Goal: Task Accomplishment & Management: Use online tool/utility

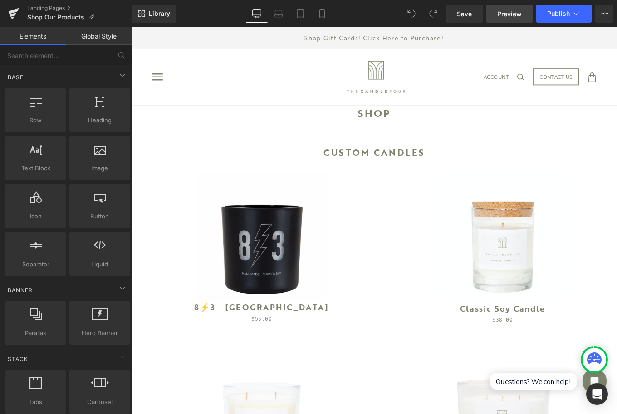
click at [521, 11] on span "Preview" at bounding box center [509, 14] width 24 height 10
click at [516, 21] on link "Preview" at bounding box center [509, 14] width 46 height 18
click at [579, 10] on icon at bounding box center [575, 13] width 9 height 9
click at [575, 13] on icon at bounding box center [575, 13] width 9 height 9
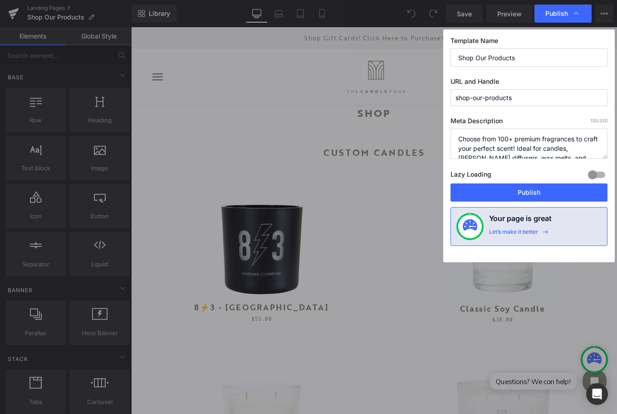
drag, startPoint x: 521, startPoint y: 98, endPoint x: 470, endPoint y: 100, distance: 51.3
click at [470, 100] on input "shop-our-products" at bounding box center [528, 97] width 157 height 17
type input "shop"
click at [531, 110] on div "Template Name Shop Our Products URL and Handle shop Meta Description 135 /320 C…" at bounding box center [528, 145] width 171 height 233
click at [502, 192] on button "Publish" at bounding box center [528, 193] width 157 height 18
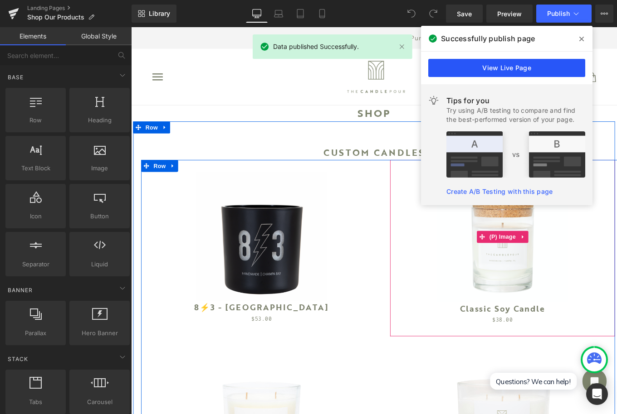
click at [535, 69] on link "View Live Page" at bounding box center [506, 68] width 157 height 18
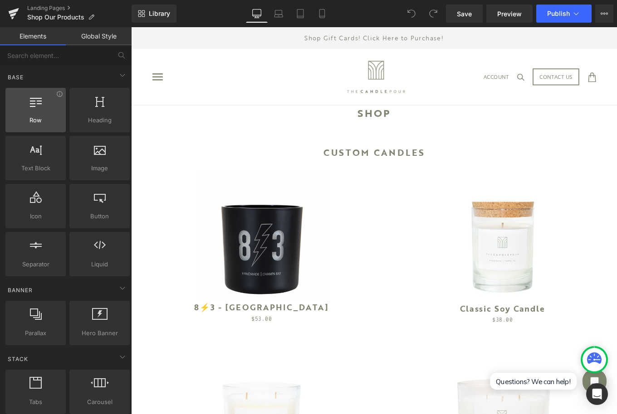
click at [43, 120] on span "Row" at bounding box center [35, 121] width 55 height 10
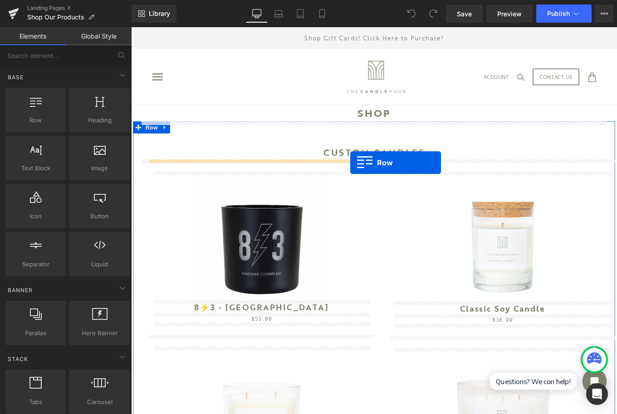
drag, startPoint x: 172, startPoint y: 146, endPoint x: 379, endPoint y: 180, distance: 209.6
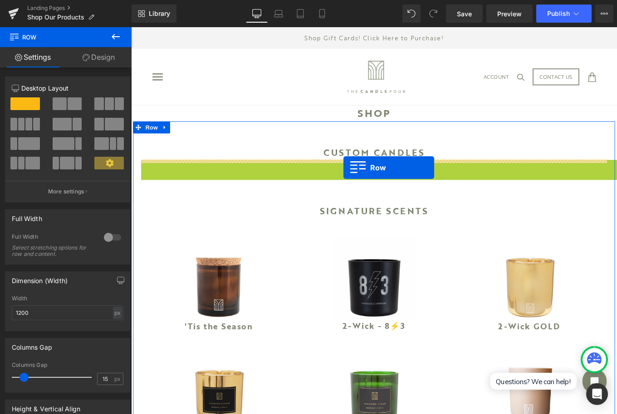
drag, startPoint x: 164, startPoint y: 182, endPoint x: 371, endPoint y: 185, distance: 207.2
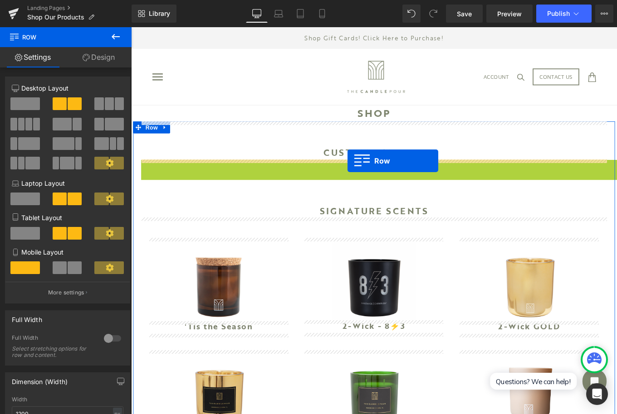
drag, startPoint x: 156, startPoint y: 182, endPoint x: 375, endPoint y: 178, distance: 219.5
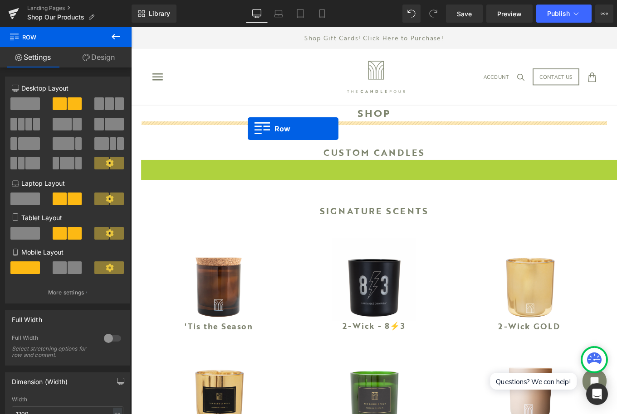
drag, startPoint x: 160, startPoint y: 184, endPoint x: 263, endPoint y: 142, distance: 111.1
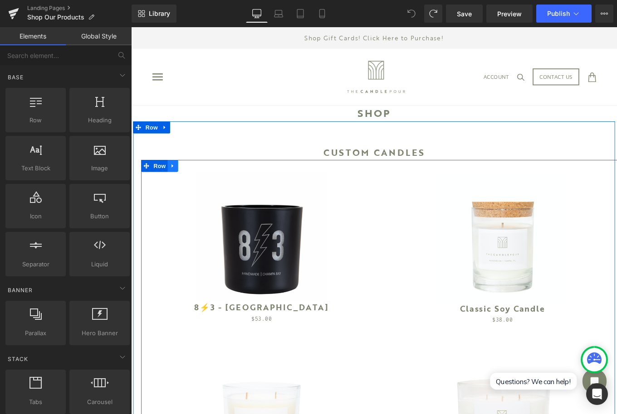
click at [181, 182] on link at bounding box center [178, 184] width 12 height 14
click at [213, 185] on icon at bounding box center [214, 184] width 2 height 4
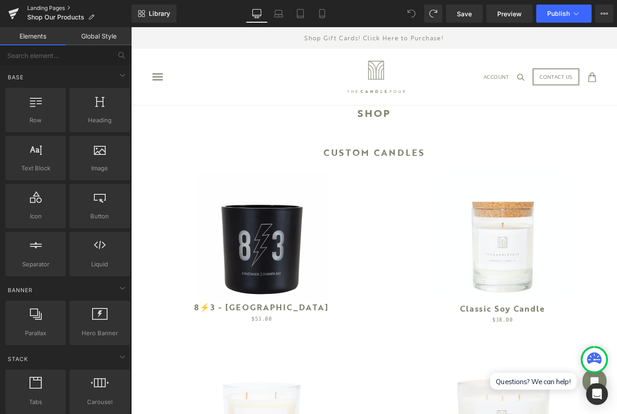
click at [57, 8] on link "Landing Pages" at bounding box center [79, 8] width 104 height 7
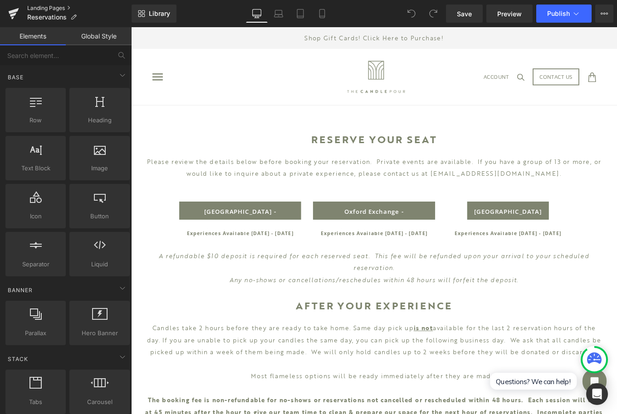
click at [66, 8] on link "Landing Pages" at bounding box center [79, 8] width 104 height 7
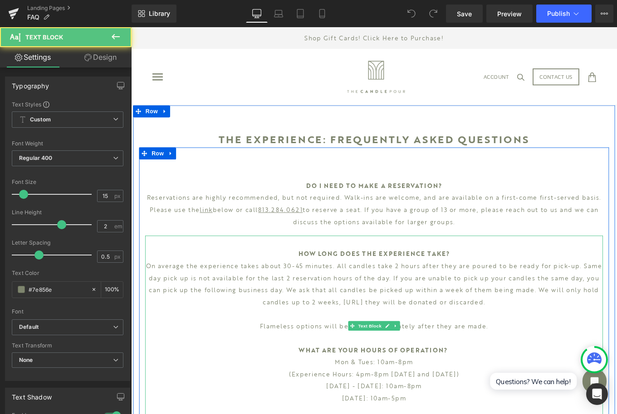
click at [321, 336] on p "On average the experience takes about 30-45 minutes. All candles take 2 hours a…" at bounding box center [405, 317] width 517 height 54
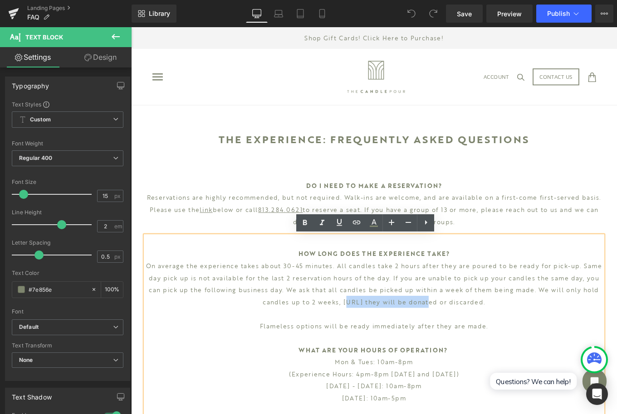
drag, startPoint x: 416, startPoint y: 336, endPoint x: 320, endPoint y: 342, distance: 96.3
click at [320, 342] on p "On average the experience takes about 30-45 minutes. All candles take 2 hours a…" at bounding box center [405, 317] width 517 height 54
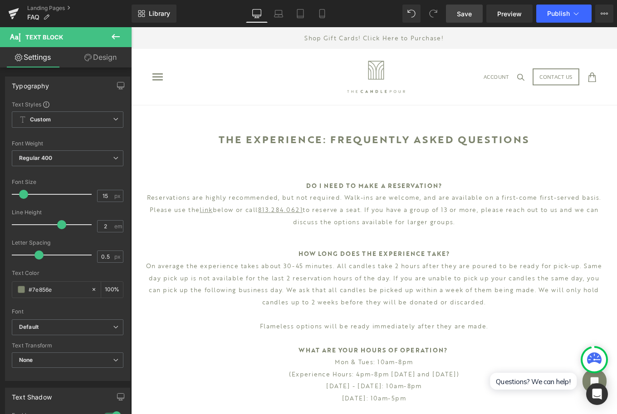
click at [476, 15] on link "Save" at bounding box center [464, 14] width 37 height 18
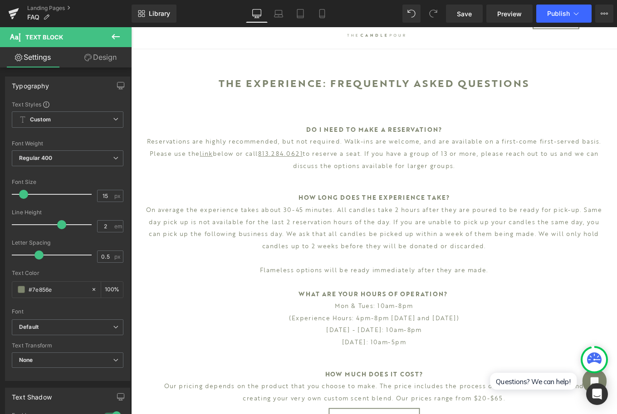
scroll to position [68, 0]
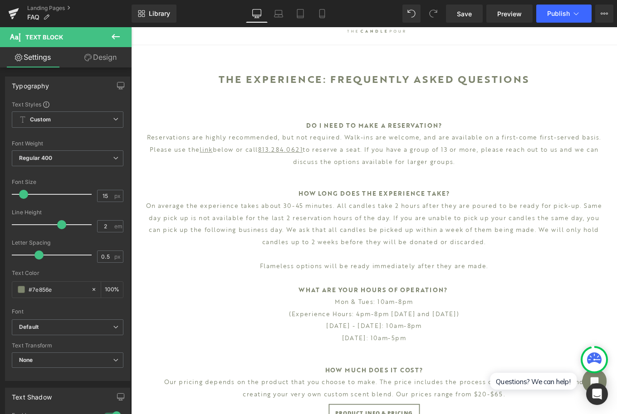
click at [563, 24] on div "Library Desktop Desktop Laptop Tablet Mobile Save Preview Publish Scheduled Vie…" at bounding box center [373, 13] width 485 height 27
click at [563, 15] on span "Publish" at bounding box center [558, 13] width 23 height 7
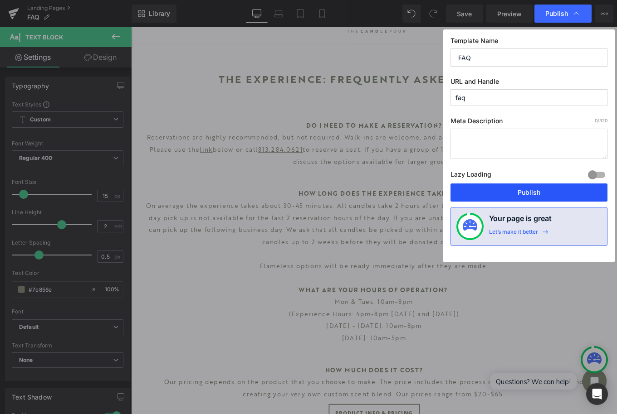
click at [525, 194] on button "Publish" at bounding box center [528, 193] width 157 height 18
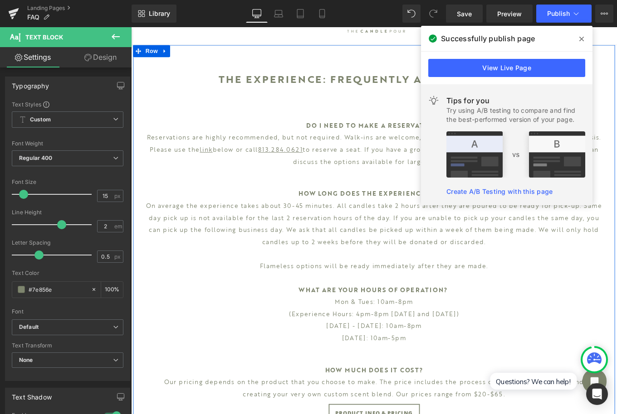
click at [579, 40] on icon at bounding box center [581, 38] width 5 height 7
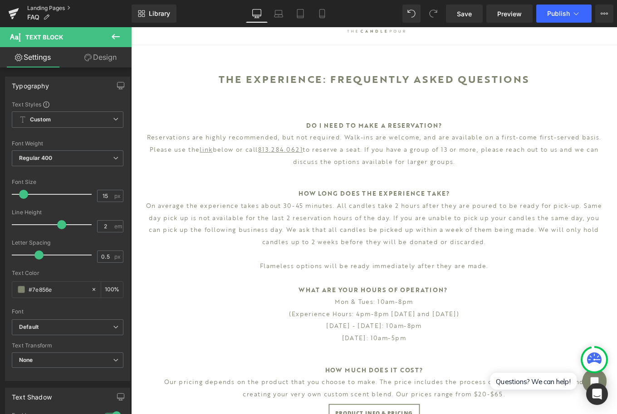
click at [55, 10] on link "Landing Pages" at bounding box center [79, 8] width 104 height 7
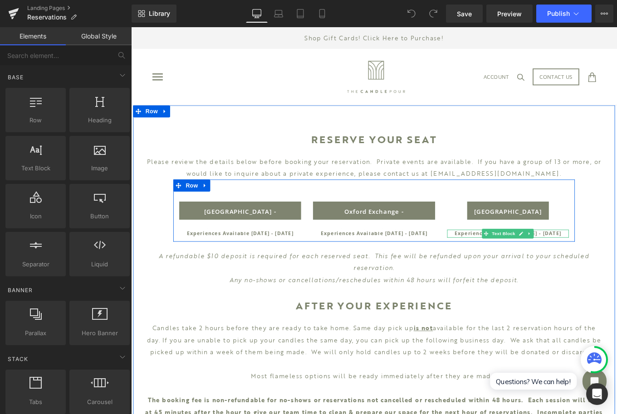
click at [519, 261] on b "Experiences Available Tuesday - Sunday" at bounding box center [556, 261] width 121 height 8
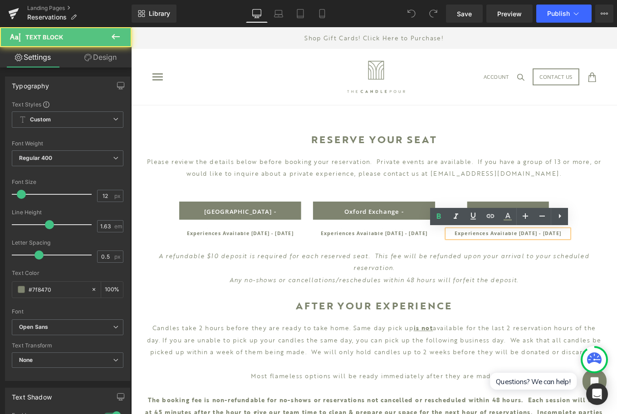
click at [570, 263] on b "Experiences Available Tuesday - Sunday" at bounding box center [556, 261] width 121 height 8
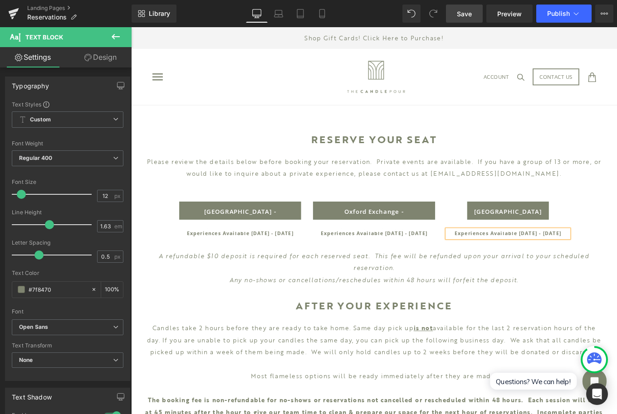
click at [474, 11] on link "Save" at bounding box center [464, 14] width 37 height 18
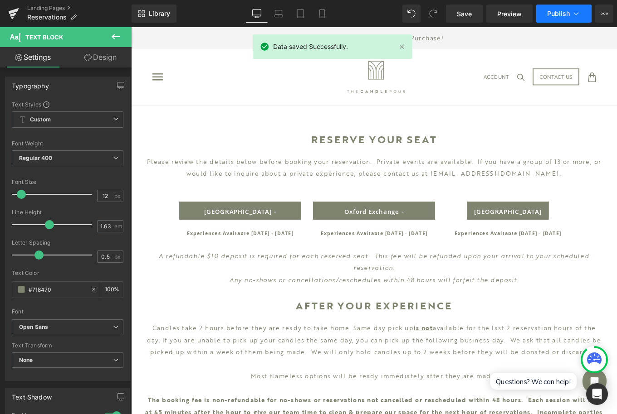
click at [564, 8] on button "Publish" at bounding box center [563, 14] width 55 height 18
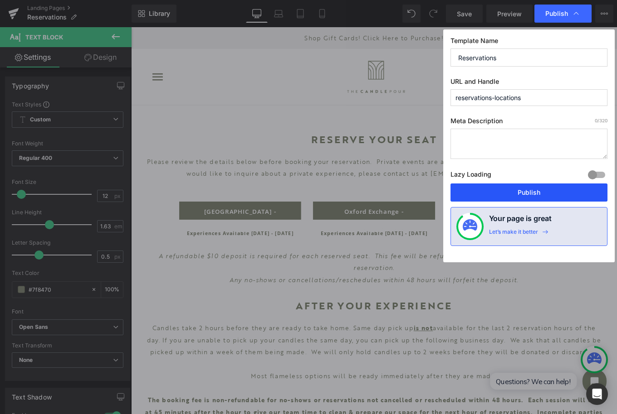
click at [516, 196] on button "Publish" at bounding box center [528, 193] width 157 height 18
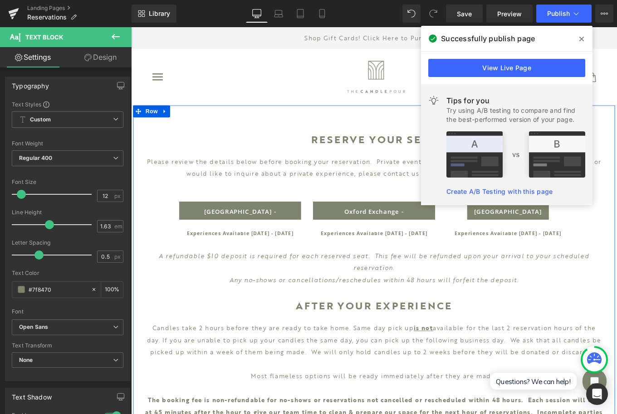
click at [578, 39] on span at bounding box center [581, 39] width 15 height 15
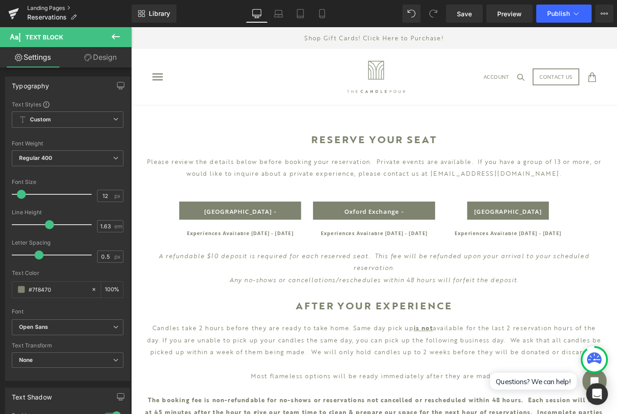
click at [52, 9] on link "Landing Pages" at bounding box center [79, 8] width 104 height 7
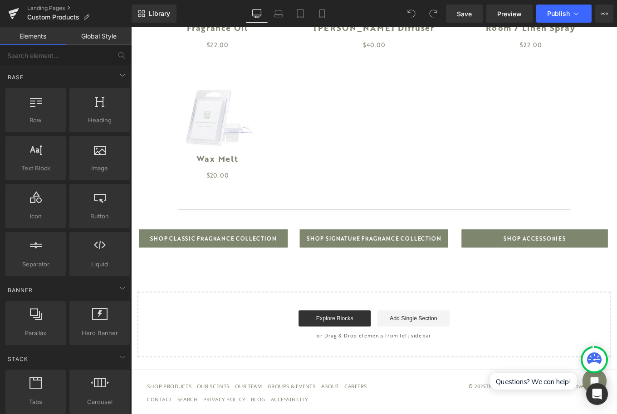
scroll to position [913, 0]
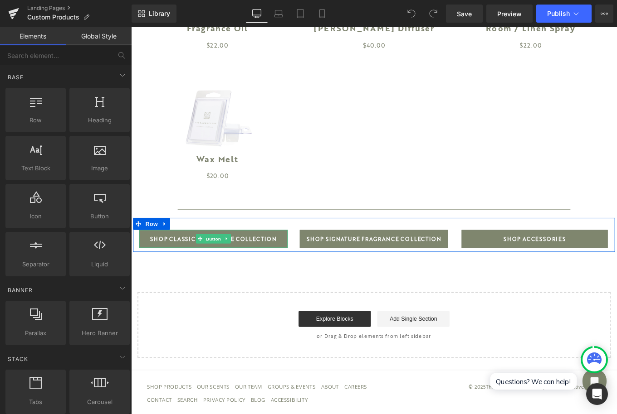
click at [247, 263] on span "shop classic fragrance collection" at bounding box center [224, 267] width 142 height 20
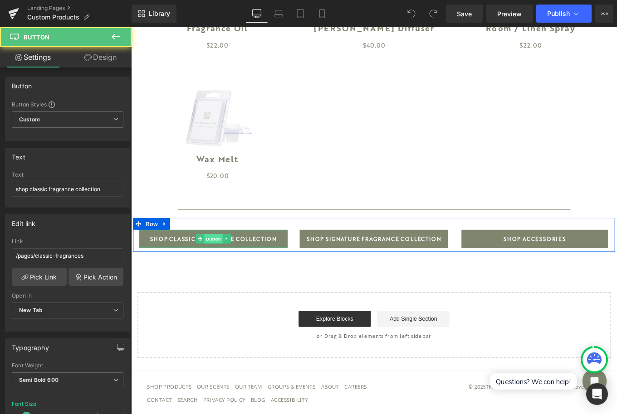
click at [219, 263] on span "Button" at bounding box center [224, 266] width 21 height 11
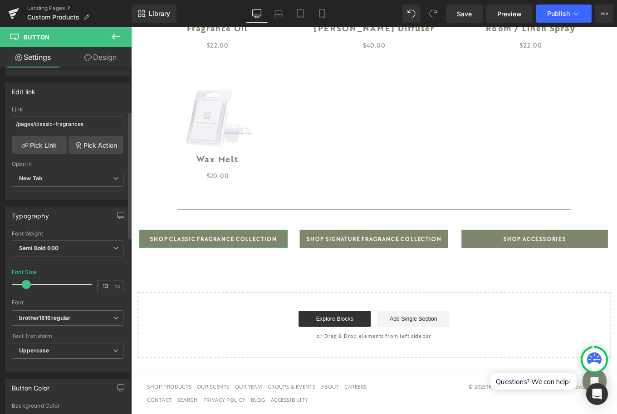
scroll to position [133, 0]
type input "12"
click at [25, 284] on span at bounding box center [25, 283] width 9 height 9
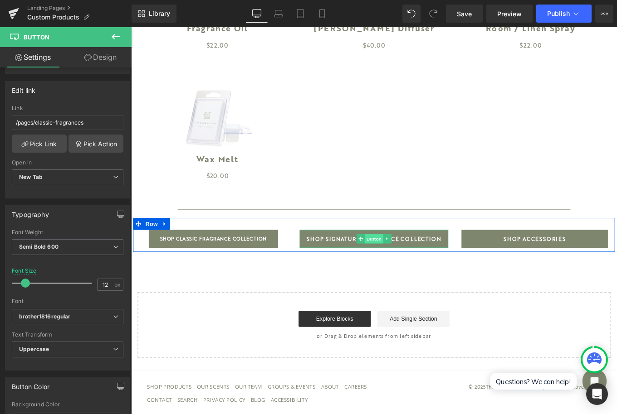
click at [403, 264] on span "Button" at bounding box center [405, 266] width 21 height 11
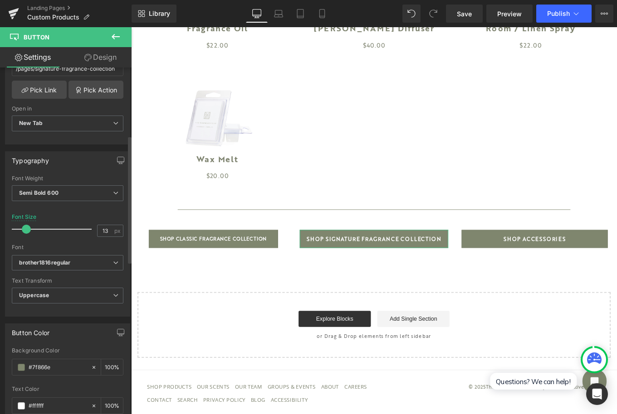
scroll to position [198, 0]
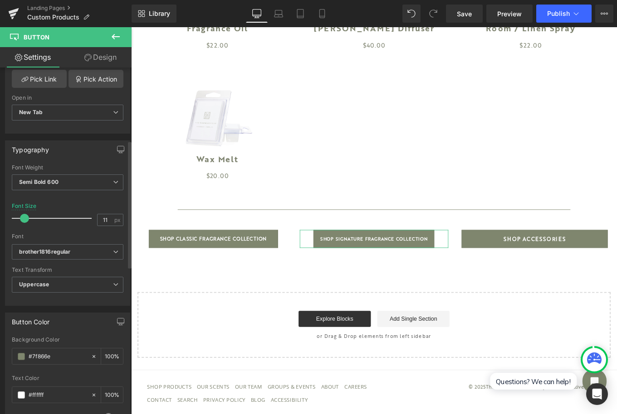
type input "12"
click at [24, 217] on span at bounding box center [25, 218] width 9 height 9
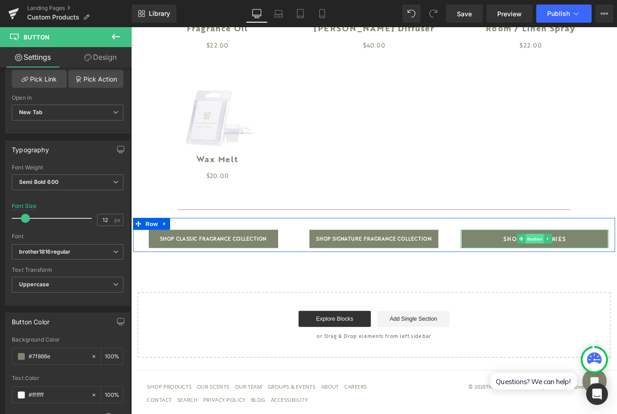
click at [585, 263] on span "Button" at bounding box center [586, 266] width 21 height 11
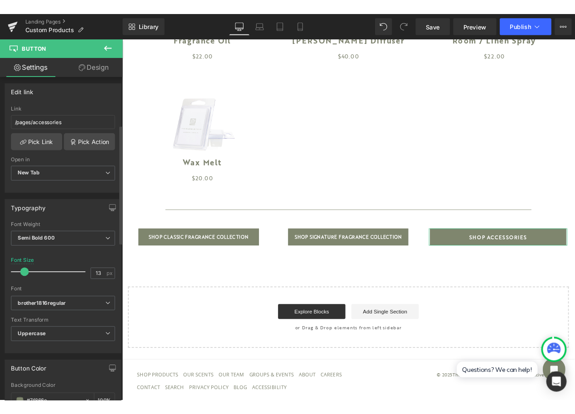
scroll to position [214, 0]
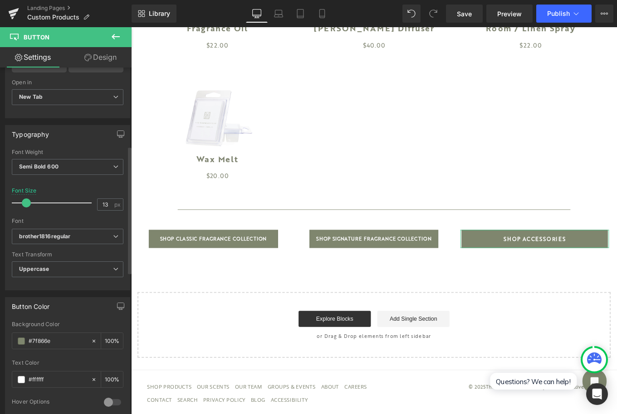
type input "12"
click at [26, 204] on span at bounding box center [25, 203] width 9 height 9
click at [463, 9] on span "Save" at bounding box center [464, 14] width 15 height 10
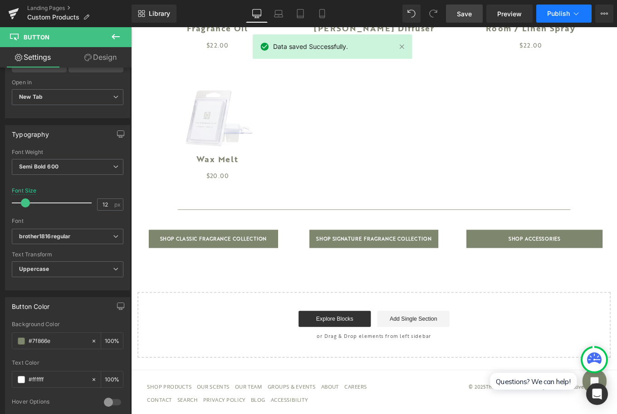
click at [553, 12] on span "Publish" at bounding box center [558, 13] width 23 height 7
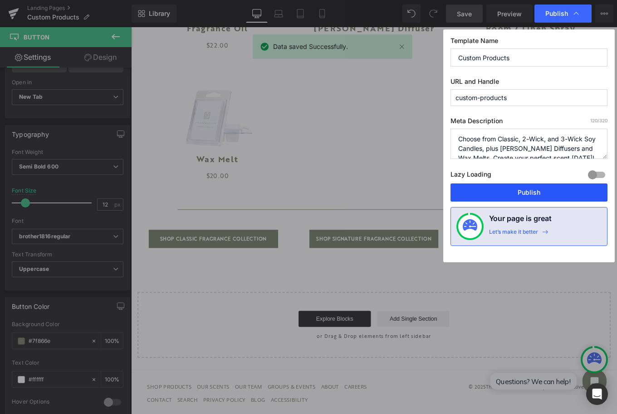
drag, startPoint x: 527, startPoint y: 190, endPoint x: 448, endPoint y: 185, distance: 80.0
click at [527, 190] on button "Publish" at bounding box center [528, 193] width 157 height 18
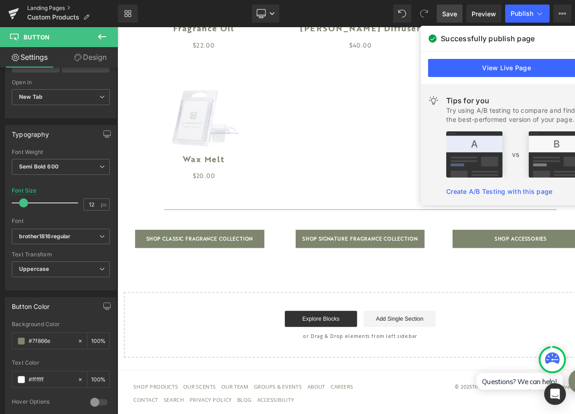
click at [58, 6] on link "Landing Pages" at bounding box center [72, 8] width 91 height 7
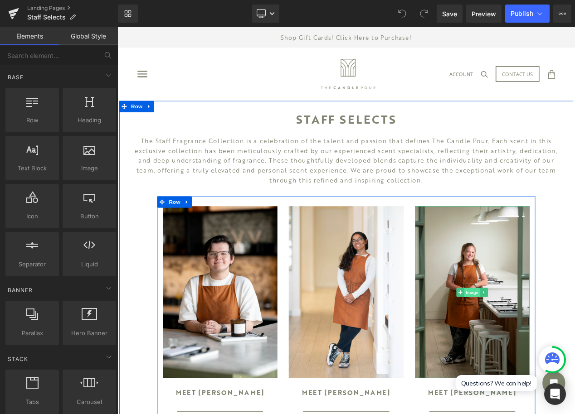
click at [540, 344] on span "Image" at bounding box center [543, 346] width 19 height 11
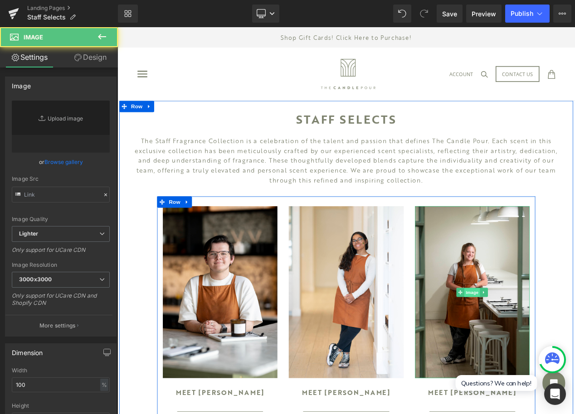
type input "[URL][DOMAIN_NAME][PERSON_NAME]"
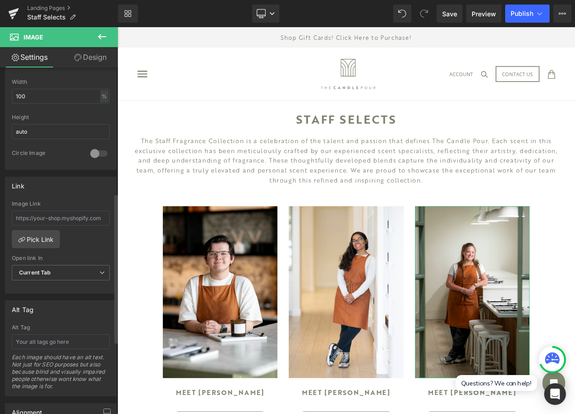
scroll to position [291, 0]
click at [30, 235] on link "Pick Link" at bounding box center [36, 237] width 48 height 18
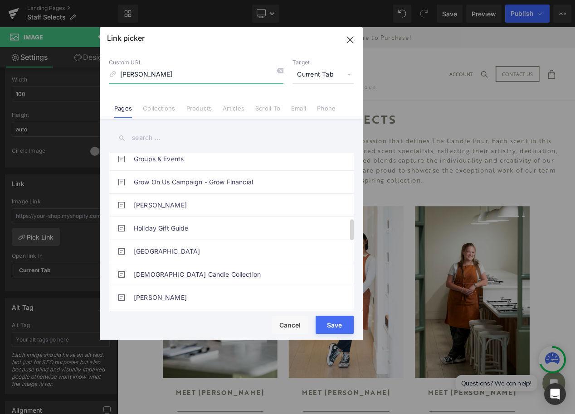
scroll to position [521, 0]
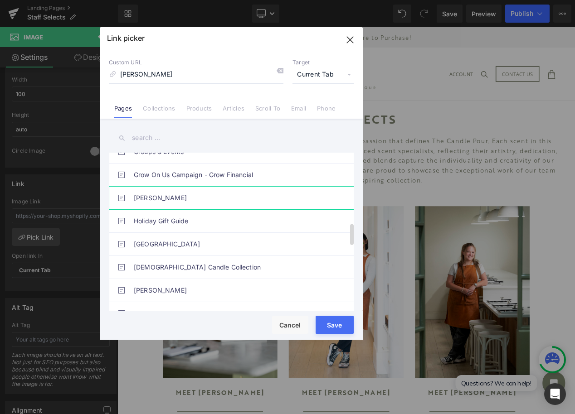
click at [189, 196] on link "[PERSON_NAME]" at bounding box center [234, 198] width 200 height 23
type input "/pages/[PERSON_NAME]"
click at [338, 323] on button "Save" at bounding box center [335, 325] width 38 height 18
type input "/pages/[PERSON_NAME]"
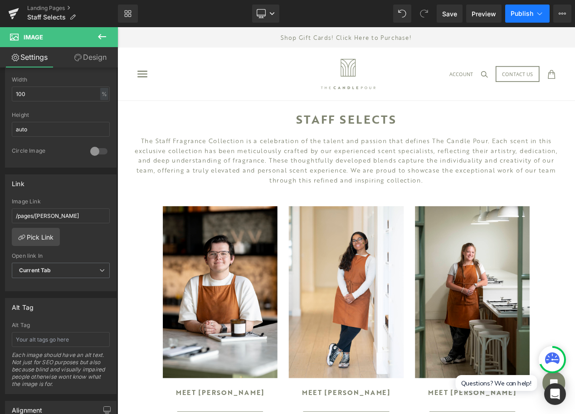
click at [520, 10] on span "Publish" at bounding box center [522, 13] width 23 height 7
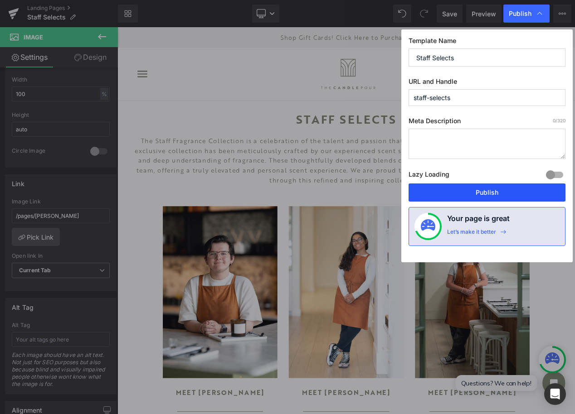
click at [471, 194] on button "Publish" at bounding box center [487, 193] width 157 height 18
